Goal: Task Accomplishment & Management: Manage account settings

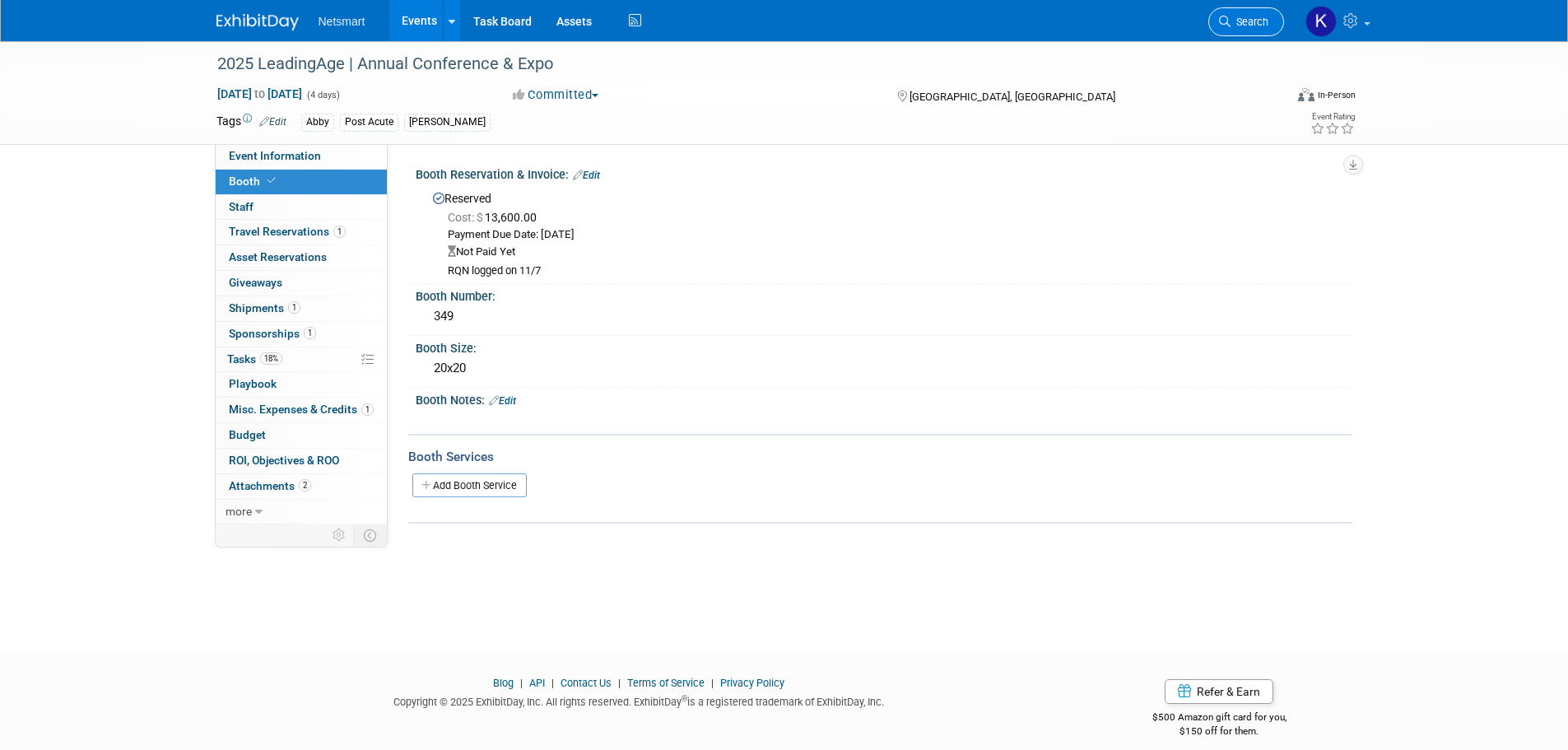
click at [1252, 18] on span "Search" at bounding box center [1249, 21] width 38 height 12
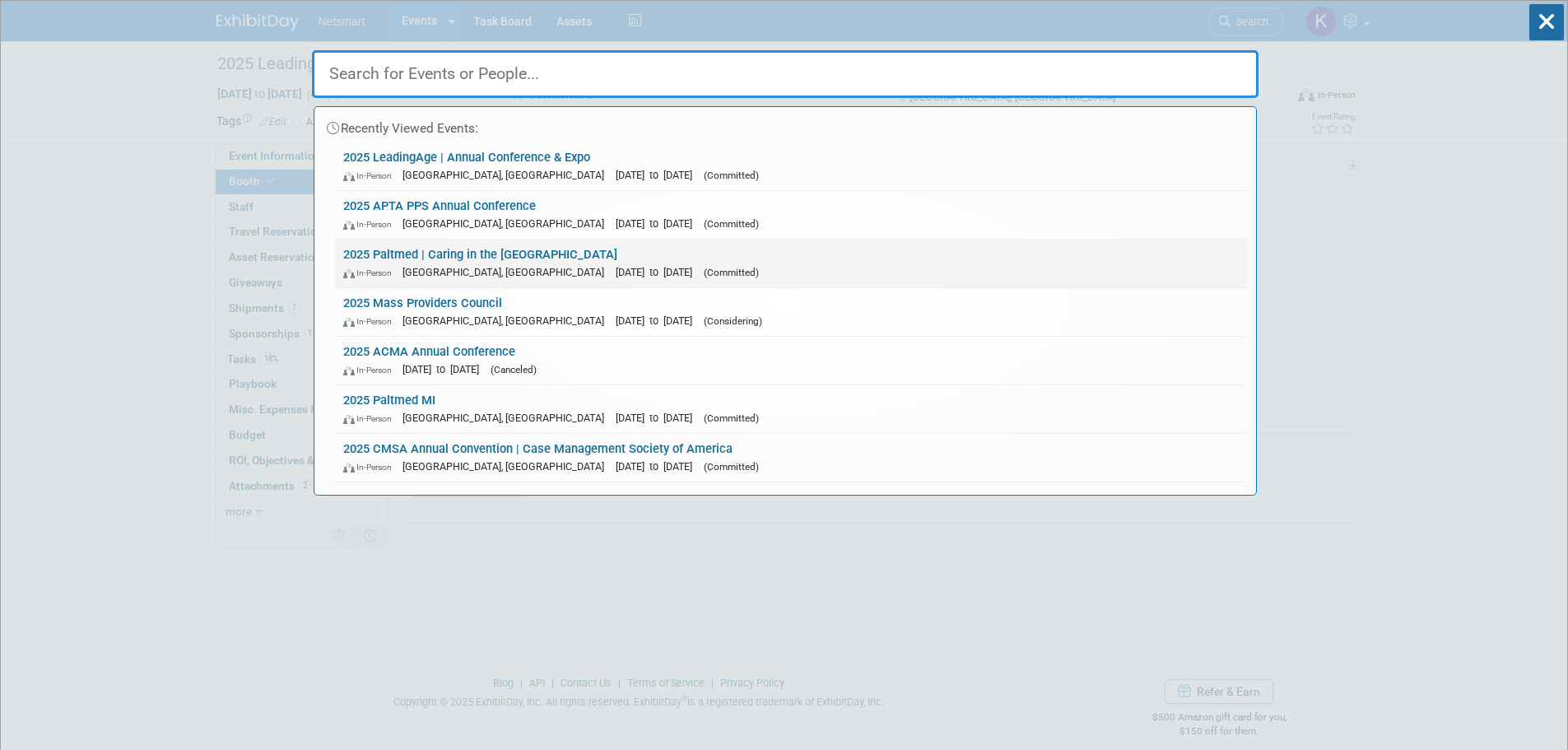
click at [616, 270] on span "[DATE] to [DATE]" at bounding box center [658, 272] width 85 height 12
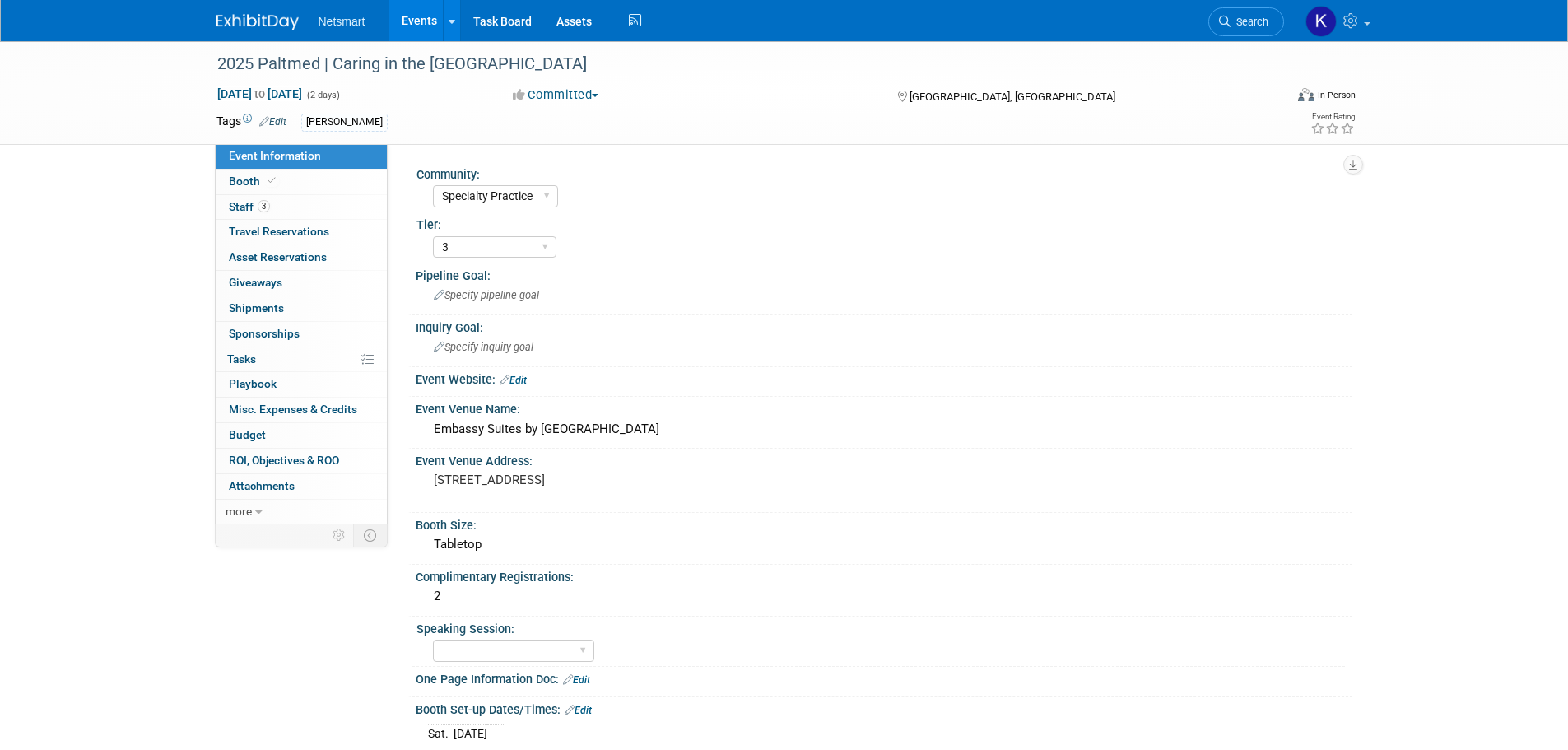
select select "Specialty Practice"
select select "3"
click at [281, 180] on link "Booth" at bounding box center [301, 181] width 171 height 25
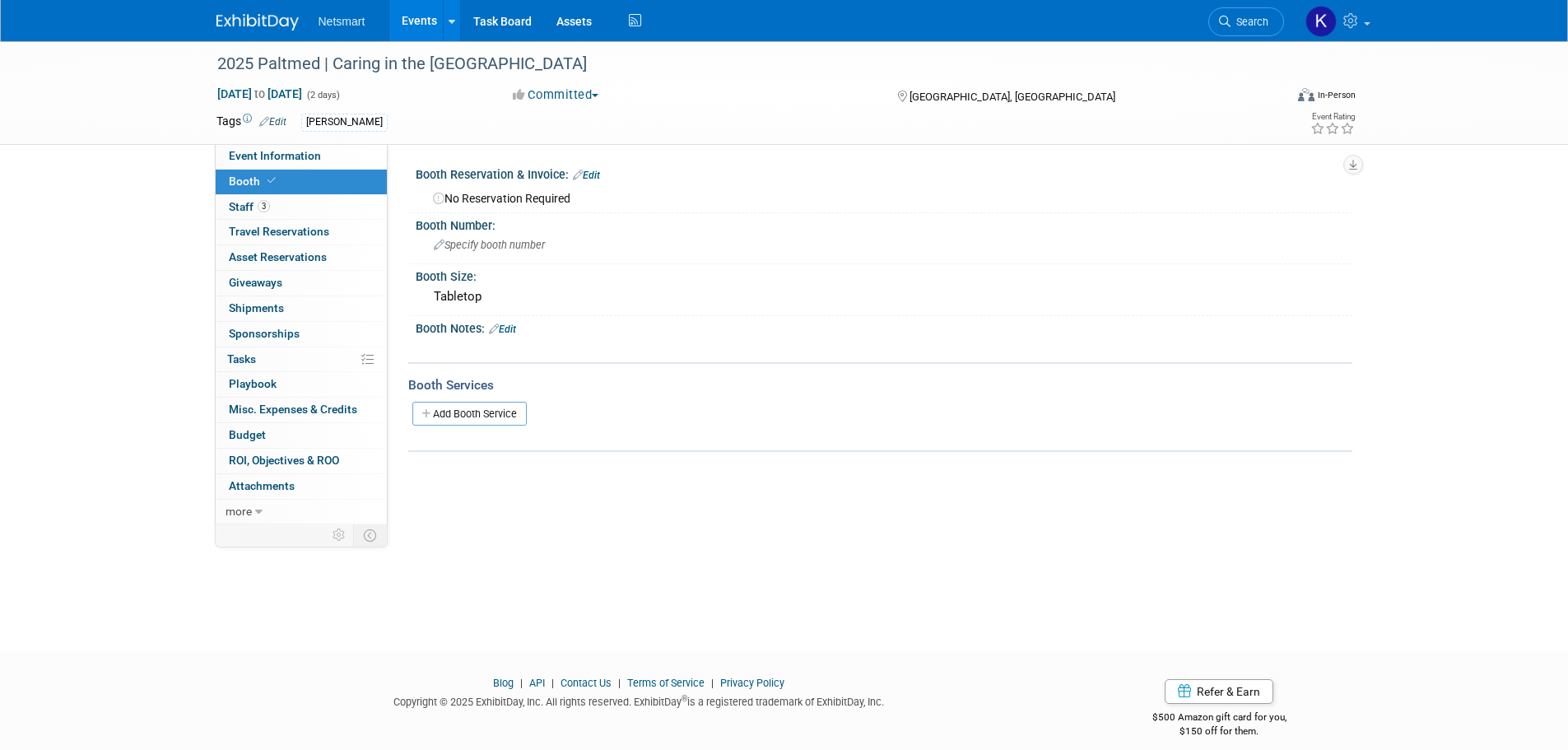
click at [603, 168] on div "Booth Reservation & Invoice: Edit" at bounding box center [884, 173] width 937 height 21
click at [599, 169] on link "Edit" at bounding box center [586, 174] width 27 height 11
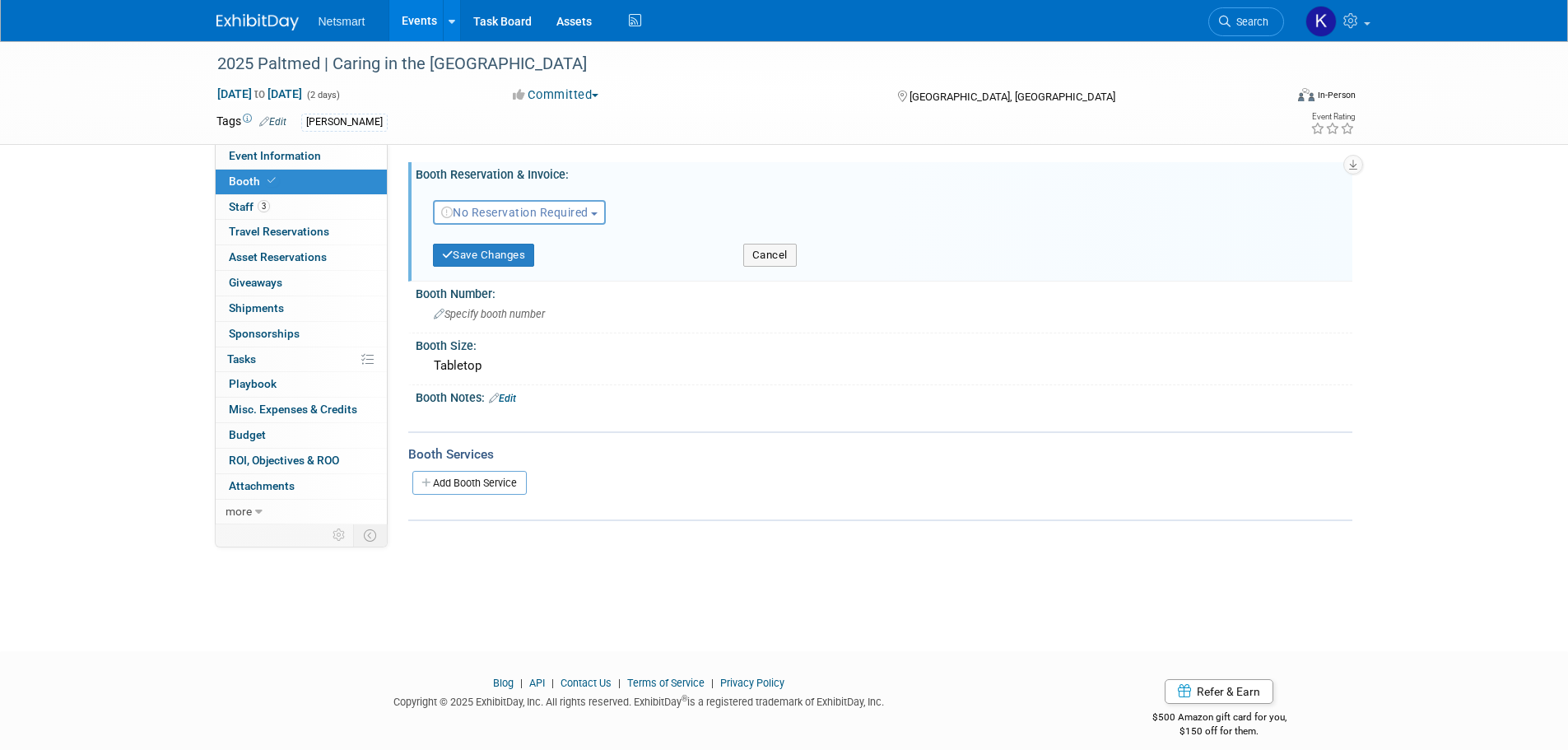
click at [556, 204] on button "No Reservation Required" at bounding box center [520, 212] width 173 height 25
click at [543, 234] on link "Need to Reserve" at bounding box center [521, 241] width 176 height 23
click at [541, 204] on button "Need to Reserve" at bounding box center [497, 212] width 129 height 25
click at [526, 277] on link "No Reservation Required" at bounding box center [521, 286] width 176 height 23
click at [526, 211] on link "No Reservation Required" at bounding box center [515, 212] width 149 height 13
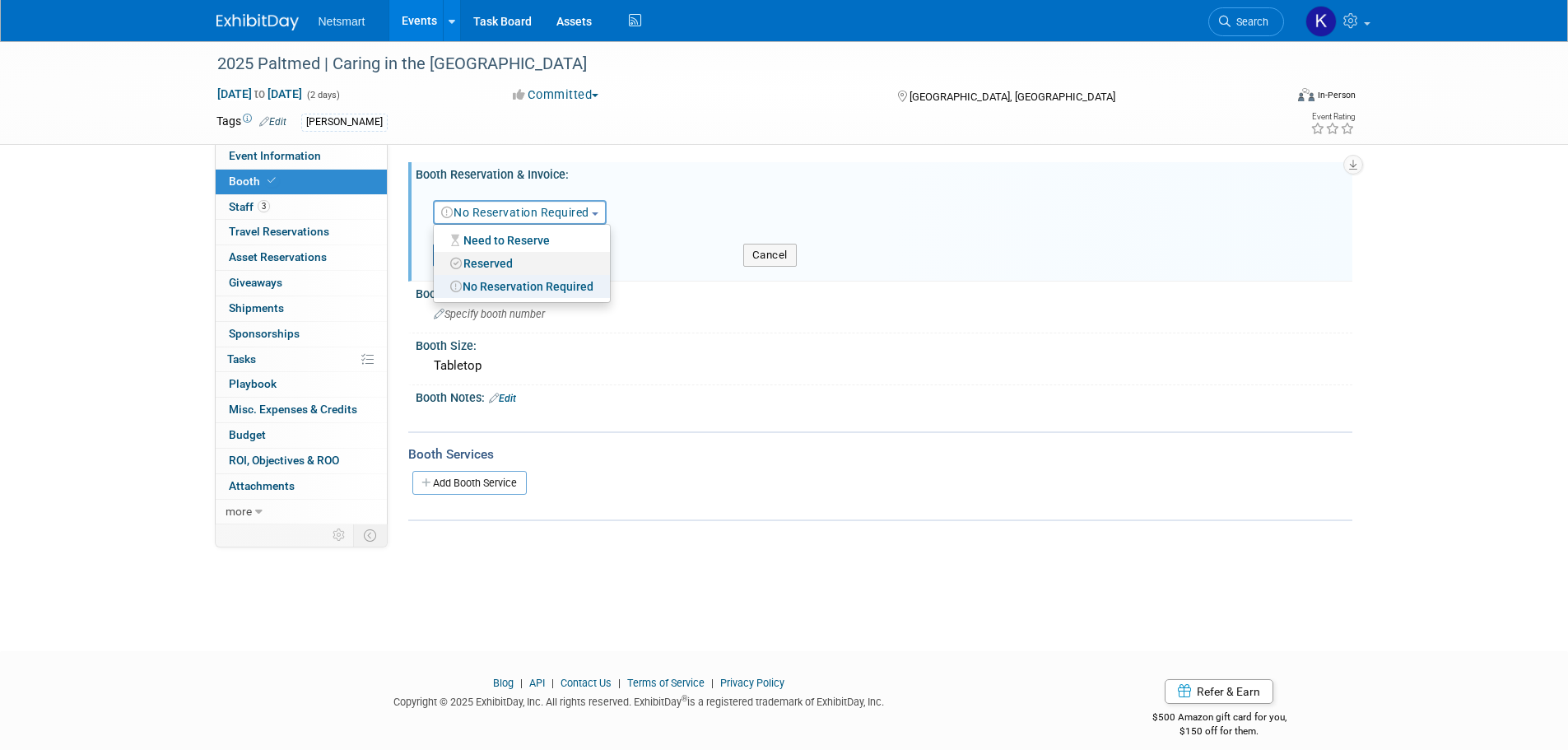
click at [524, 254] on link "Reserved" at bounding box center [521, 263] width 176 height 23
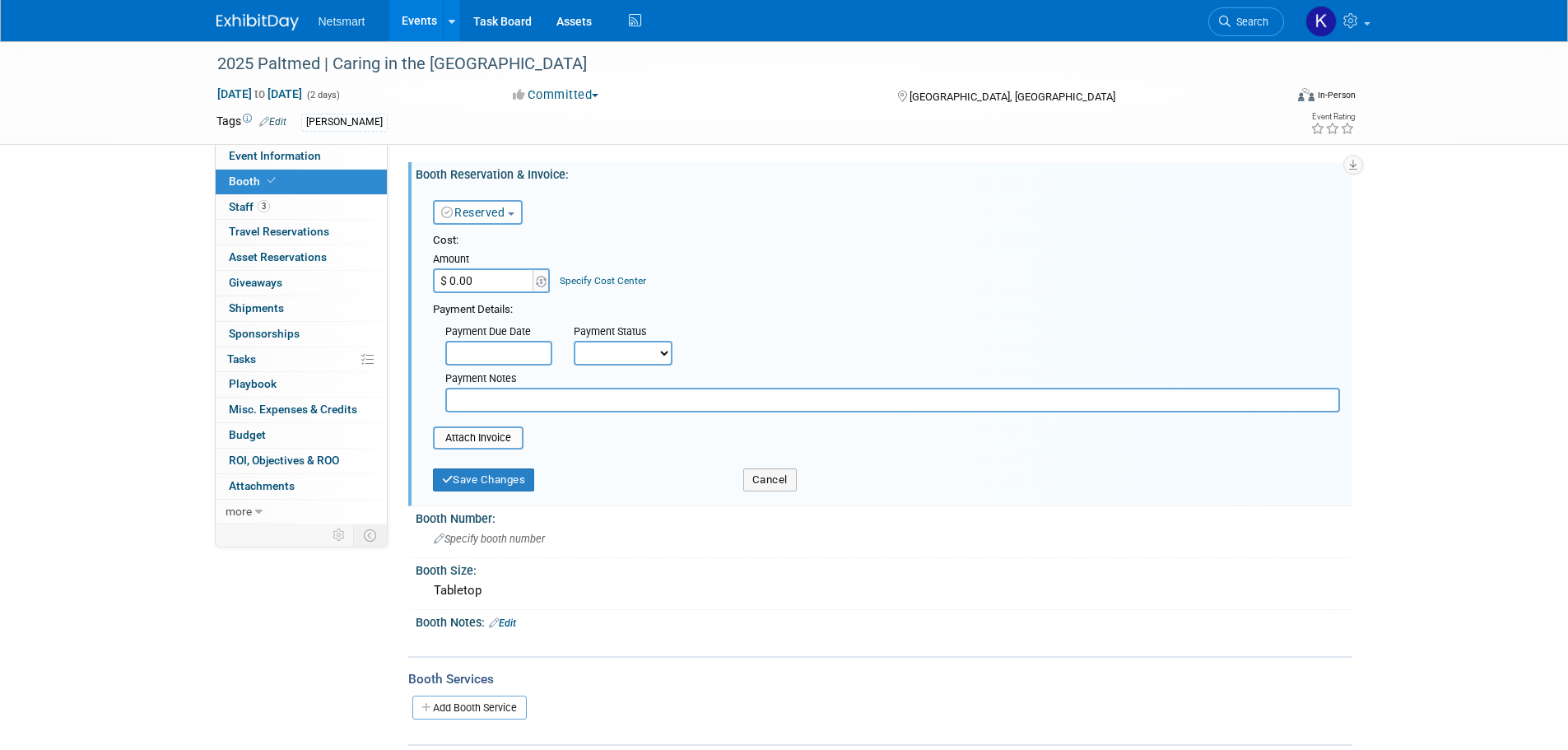
click at [497, 261] on div "Amount" at bounding box center [492, 259] width 119 height 16
click at [493, 273] on input "$ 0.00" at bounding box center [484, 281] width 103 height 25
type input "$ 1,500.00"
click at [473, 494] on div "Save Changes Cancel" at bounding box center [886, 479] width 907 height 42
click at [489, 488] on button "Save Changes" at bounding box center [483, 479] width 102 height 23
